Goal: Task Accomplishment & Management: Complete application form

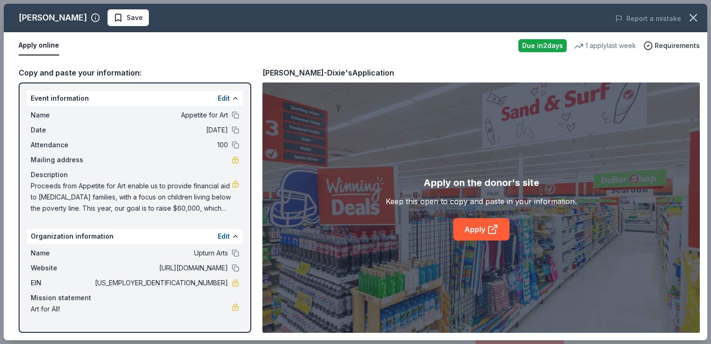
scroll to position [154, 0]
click at [127, 19] on span "Save" at bounding box center [135, 17] width 16 height 11
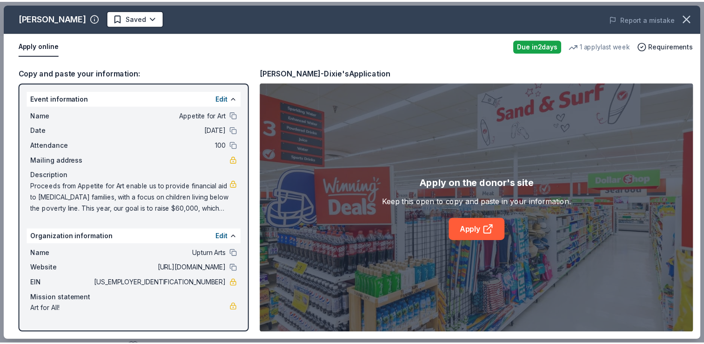
scroll to position [0, 0]
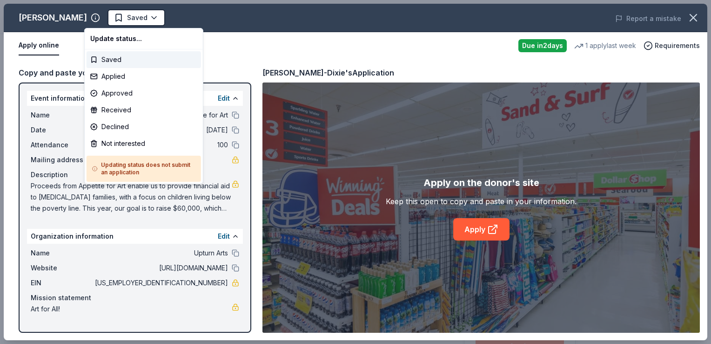
click at [109, 19] on html "Appetite for Art Saved Apply Due [DATE] Share [PERSON_NAME] 5.0 • 4 reviews 1 a…" at bounding box center [355, 172] width 711 height 344
click at [118, 77] on div "Applied" at bounding box center [144, 76] width 115 height 17
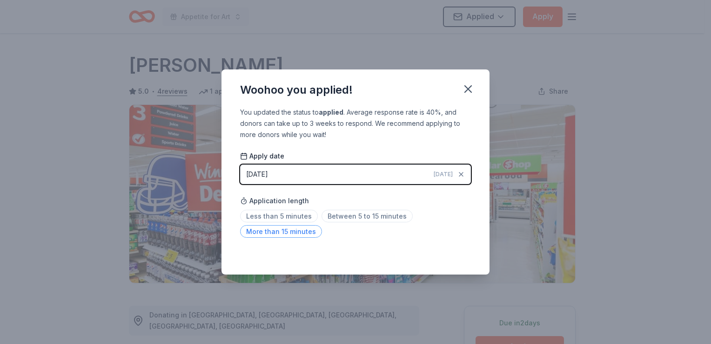
click at [283, 236] on span "More than 15 minutes" at bounding box center [281, 231] width 82 height 13
click at [469, 90] on icon "button" at bounding box center [468, 89] width 7 height 7
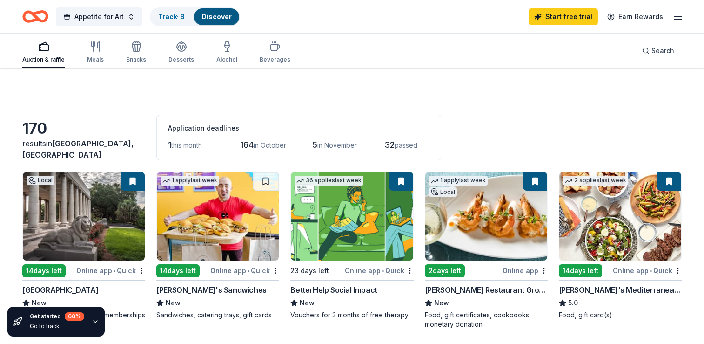
scroll to position [458, 0]
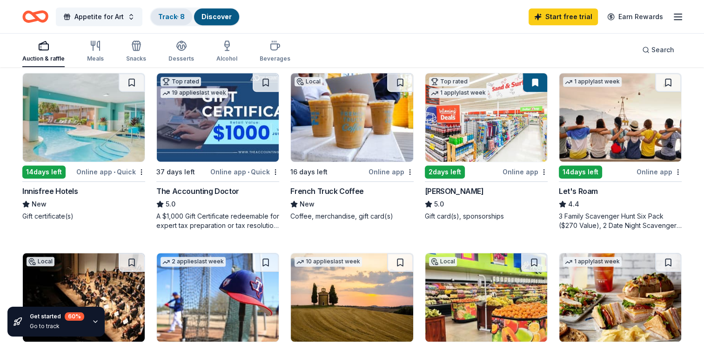
click at [175, 15] on link "Track · 8" at bounding box center [171, 17] width 27 height 8
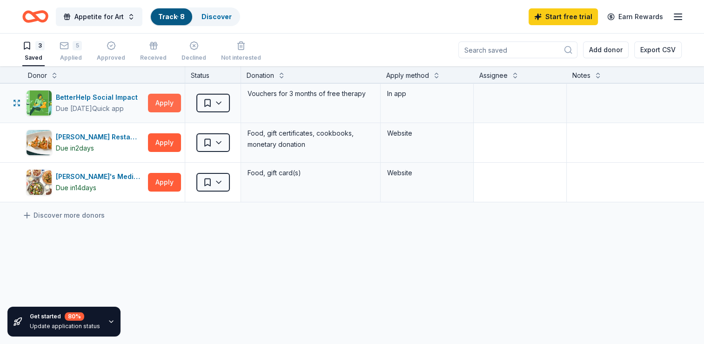
click at [164, 100] on button "Apply" at bounding box center [164, 103] width 33 height 19
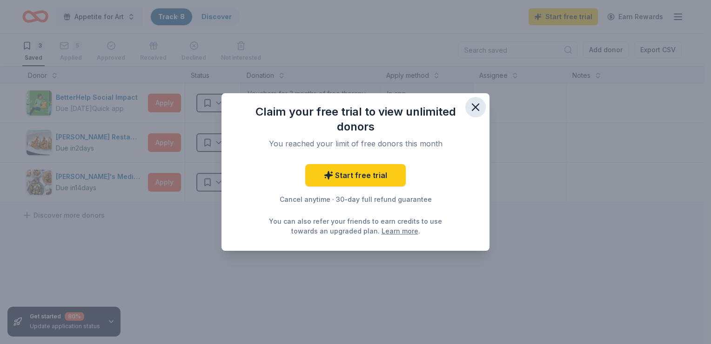
click at [476, 109] on icon "button" at bounding box center [475, 107] width 13 height 13
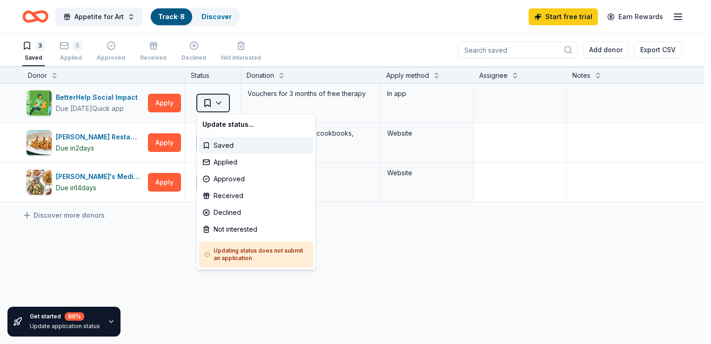
click at [218, 104] on html "Appetite for Art Track · 8 Discover Start free trial Earn Rewards 3 Saved 5 App…" at bounding box center [355, 172] width 711 height 344
click at [161, 239] on html "Appetite for Art Track · 8 Discover Start free trial Earn Rewards 3 Saved 5 App…" at bounding box center [355, 172] width 711 height 344
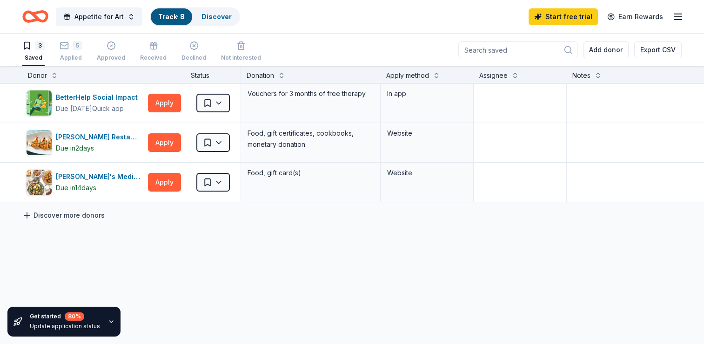
click at [28, 213] on icon at bounding box center [26, 214] width 9 height 9
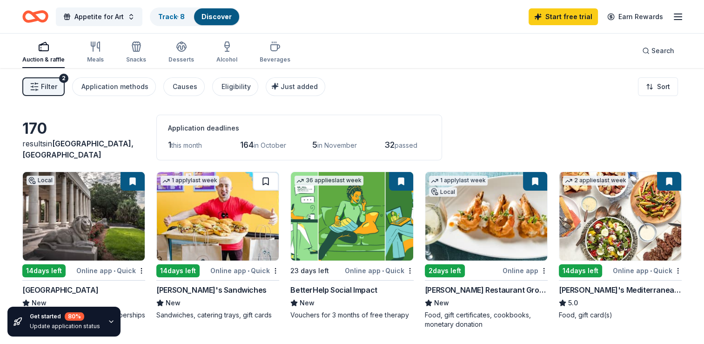
click at [263, 180] on button at bounding box center [266, 181] width 26 height 19
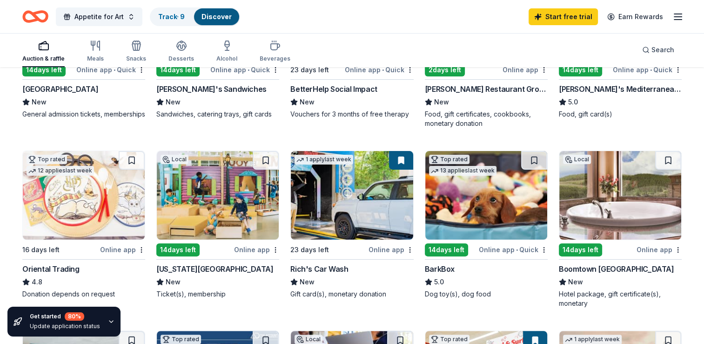
scroll to position [230, 0]
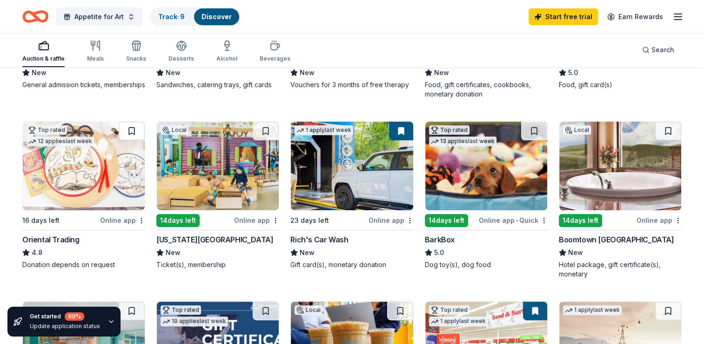
click at [130, 129] on button at bounding box center [132, 131] width 26 height 19
click at [265, 128] on button at bounding box center [266, 131] width 26 height 19
click at [538, 129] on button at bounding box center [534, 131] width 26 height 19
click at [670, 129] on button at bounding box center [669, 131] width 26 height 19
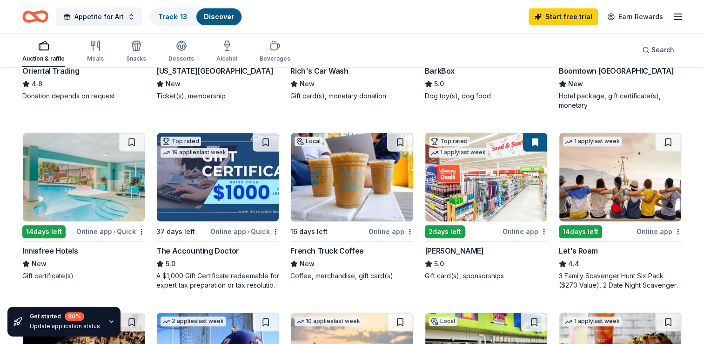
scroll to position [397, 0]
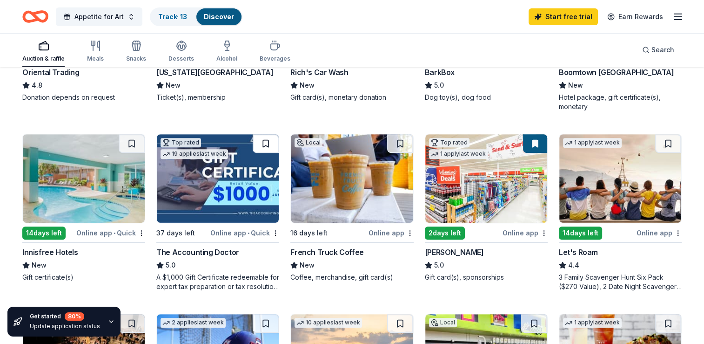
click at [261, 143] on button at bounding box center [266, 143] width 26 height 19
click at [399, 140] on button at bounding box center [400, 143] width 26 height 19
click at [669, 143] on button at bounding box center [669, 143] width 26 height 19
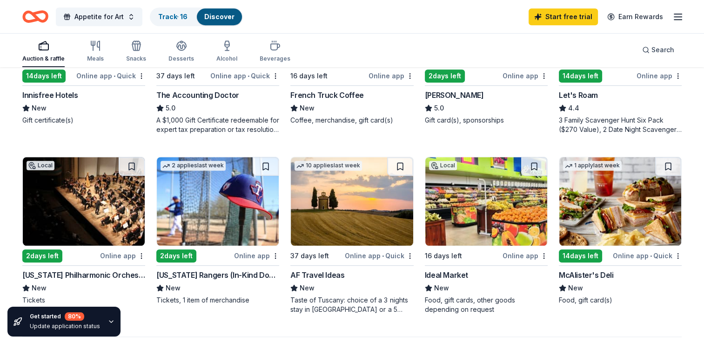
scroll to position [587, 0]
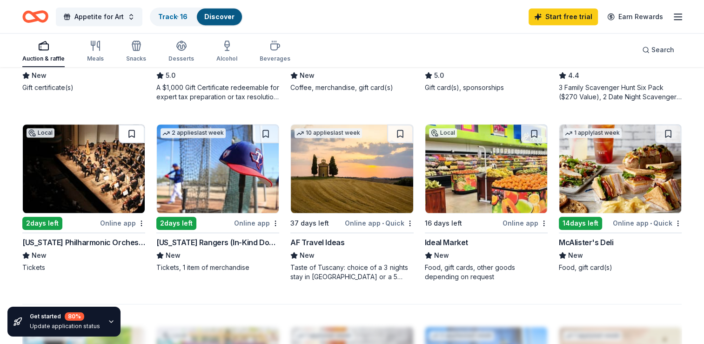
click at [132, 132] on button at bounding box center [132, 133] width 26 height 19
click at [397, 135] on button at bounding box center [400, 133] width 26 height 19
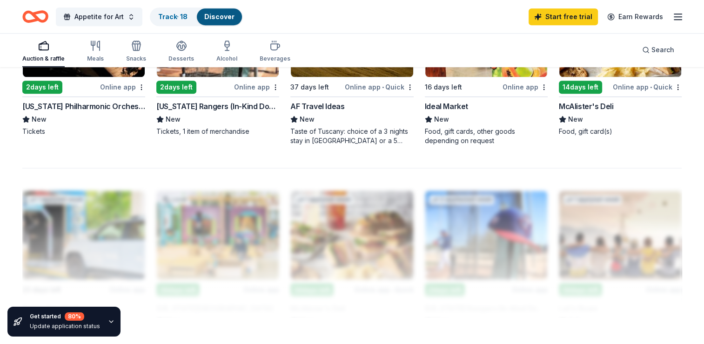
scroll to position [758, 0]
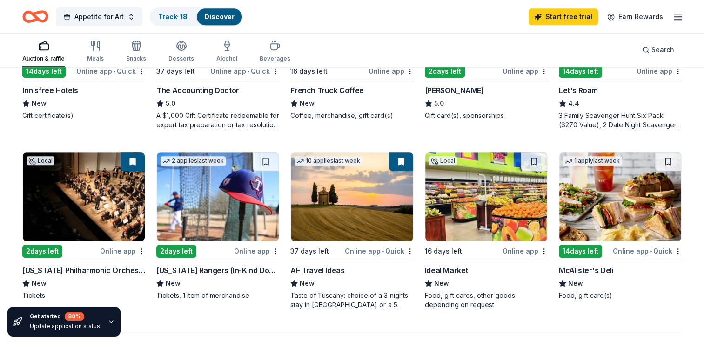
scroll to position [557, 0]
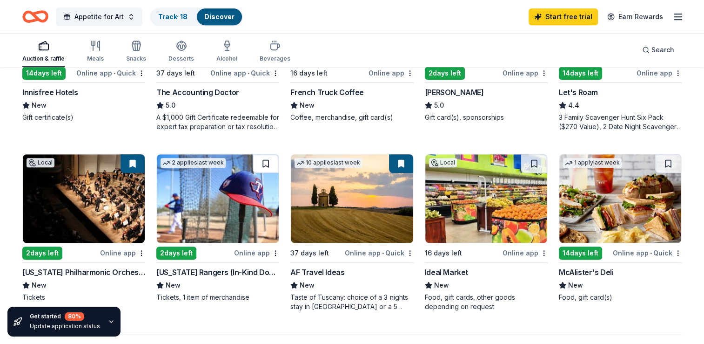
click at [264, 161] on button at bounding box center [266, 163] width 26 height 19
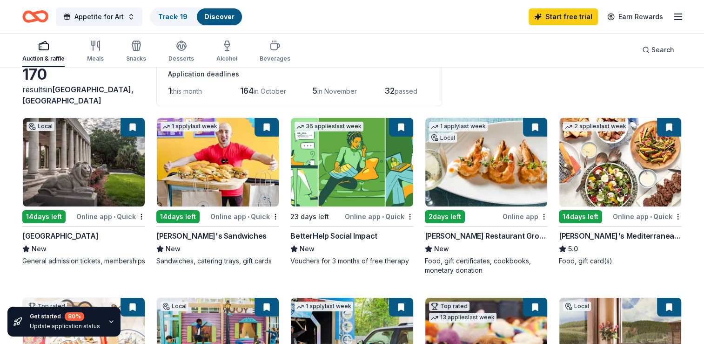
scroll to position [0, 0]
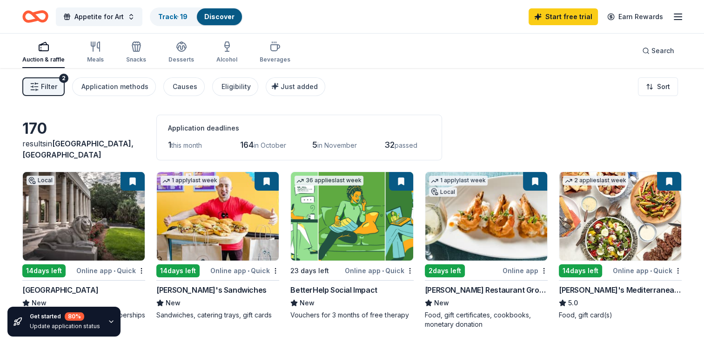
click at [406, 89] on div "Filter 2 Application methods Causes Eligibility Just added Sort" at bounding box center [352, 86] width 704 height 37
